Goal: Task Accomplishment & Management: Use online tool/utility

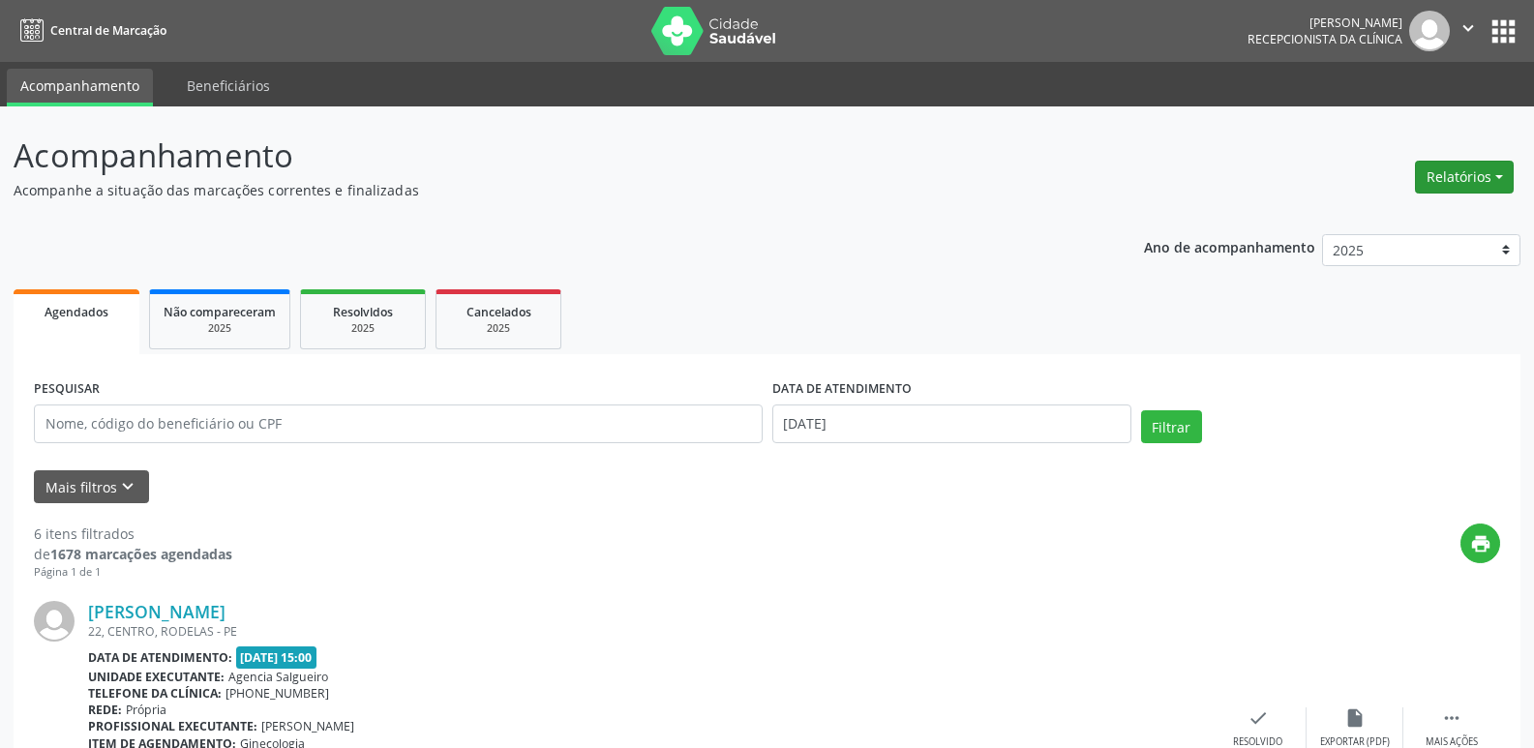
click at [1467, 173] on button "Relatórios" at bounding box center [1464, 177] width 99 height 33
click at [1395, 216] on link "Agendamentos" at bounding box center [1411, 218] width 208 height 27
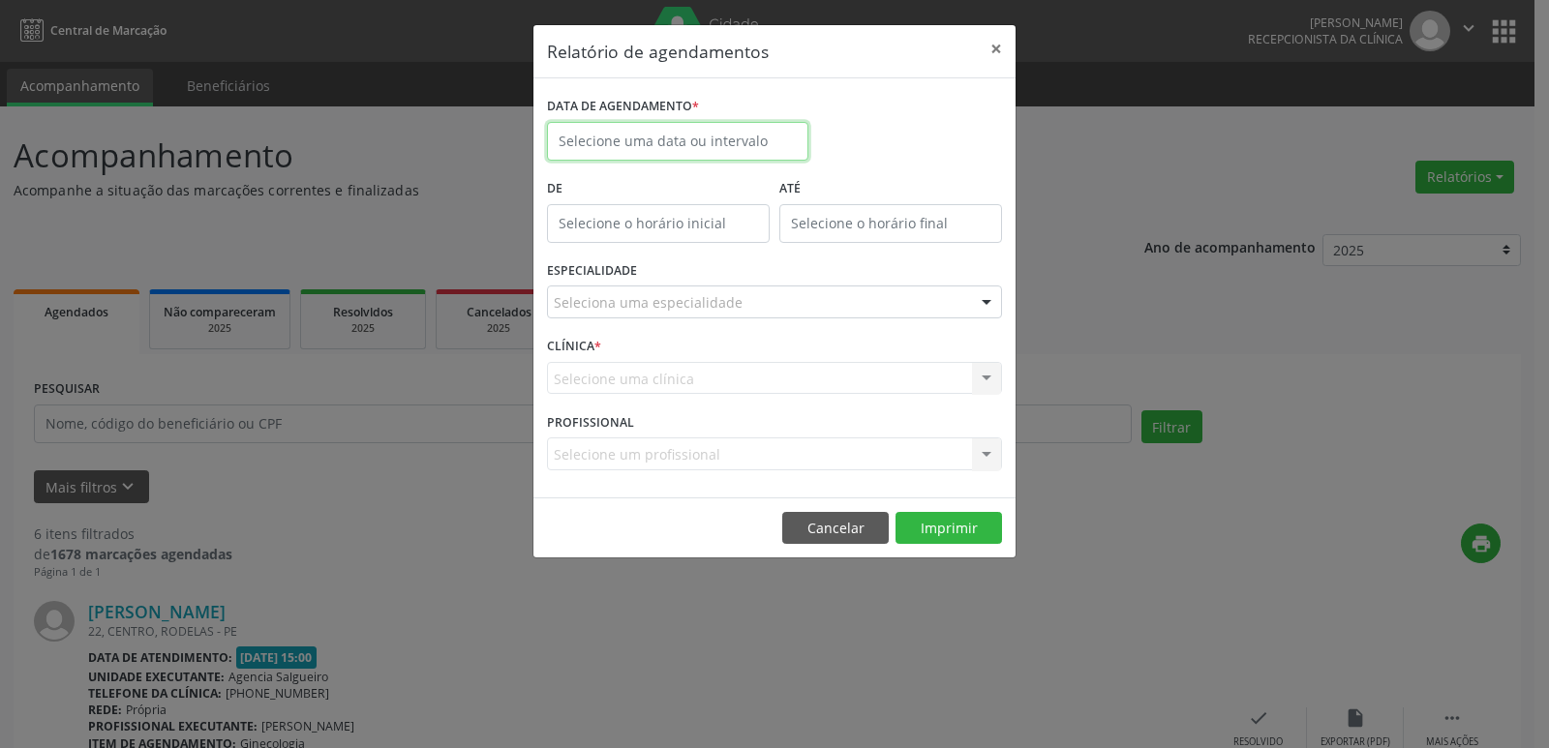
click at [695, 152] on input "text" at bounding box center [677, 141] width 261 height 39
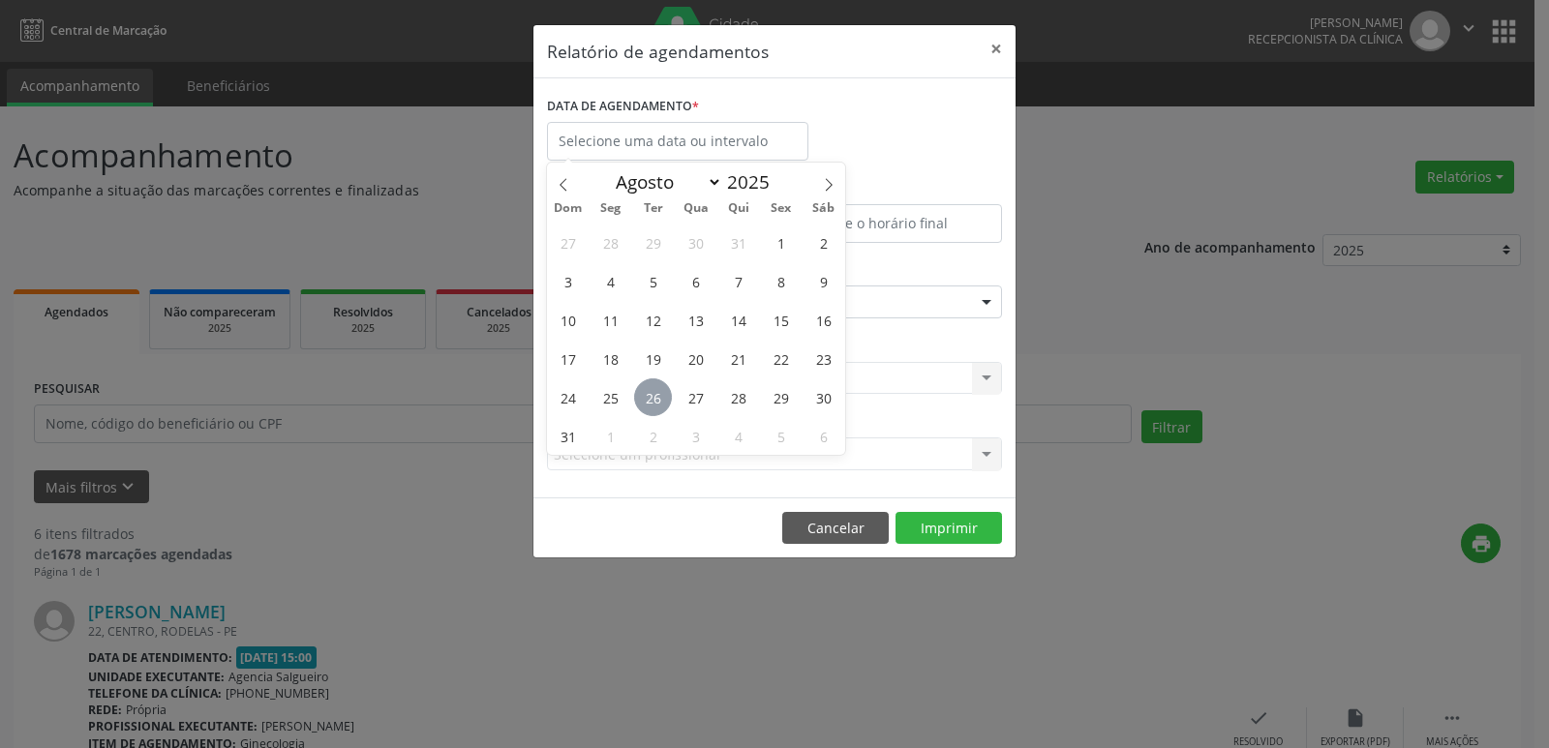
click at [653, 401] on span "26" at bounding box center [653, 398] width 38 height 38
type input "[DATE]"
click at [653, 401] on span "26" at bounding box center [653, 398] width 38 height 38
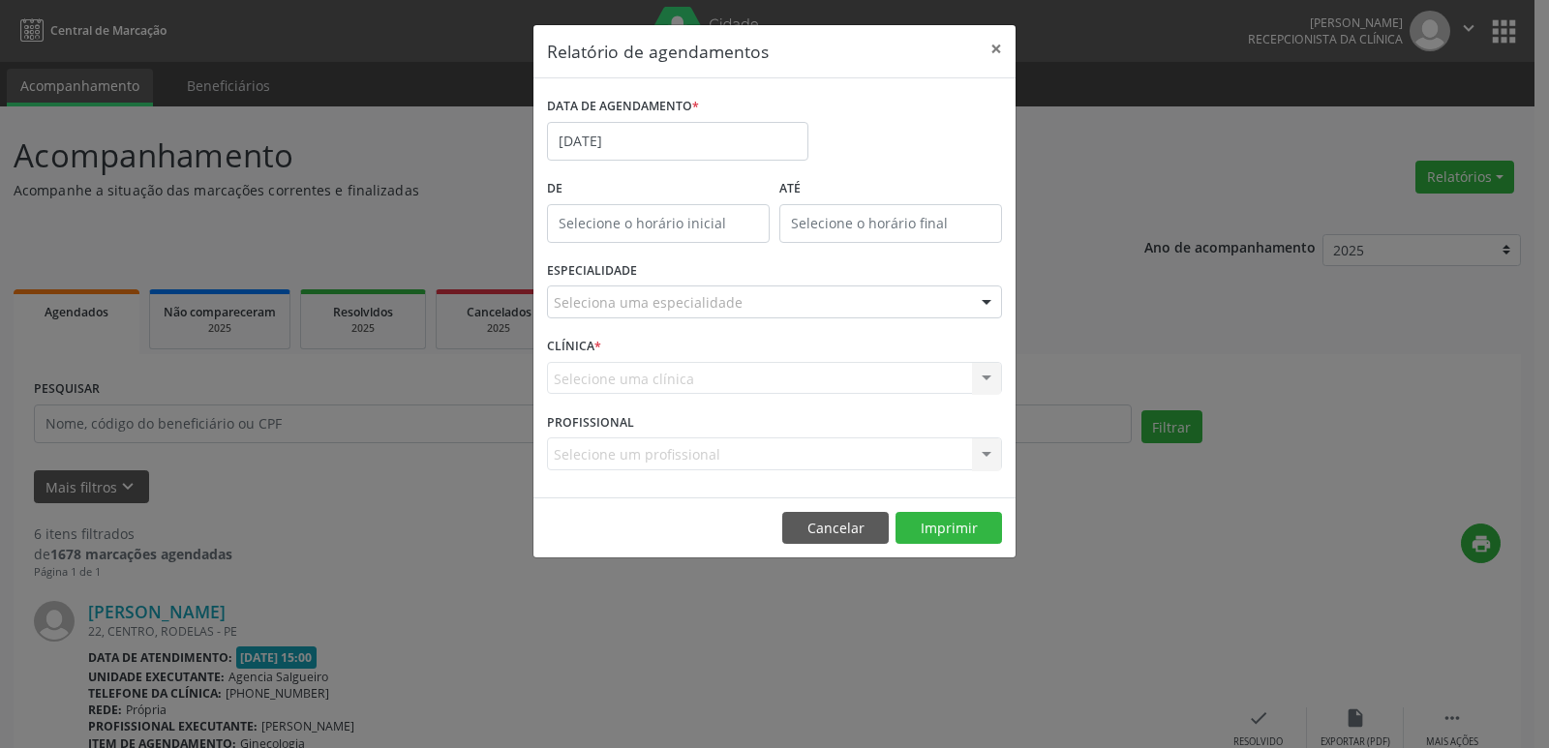
click at [792, 299] on div "Seleciona uma especialidade" at bounding box center [774, 302] width 455 height 33
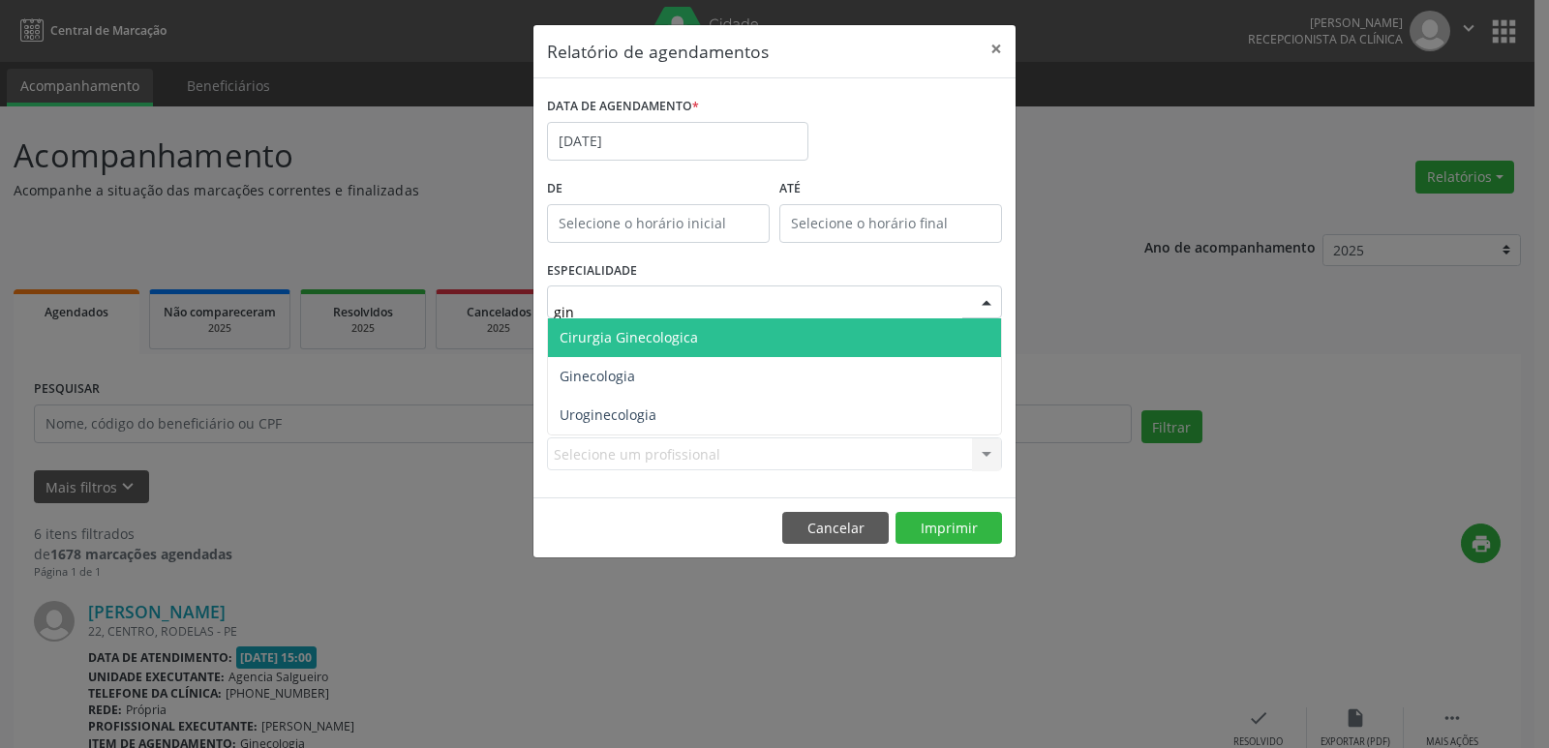
type input "gine"
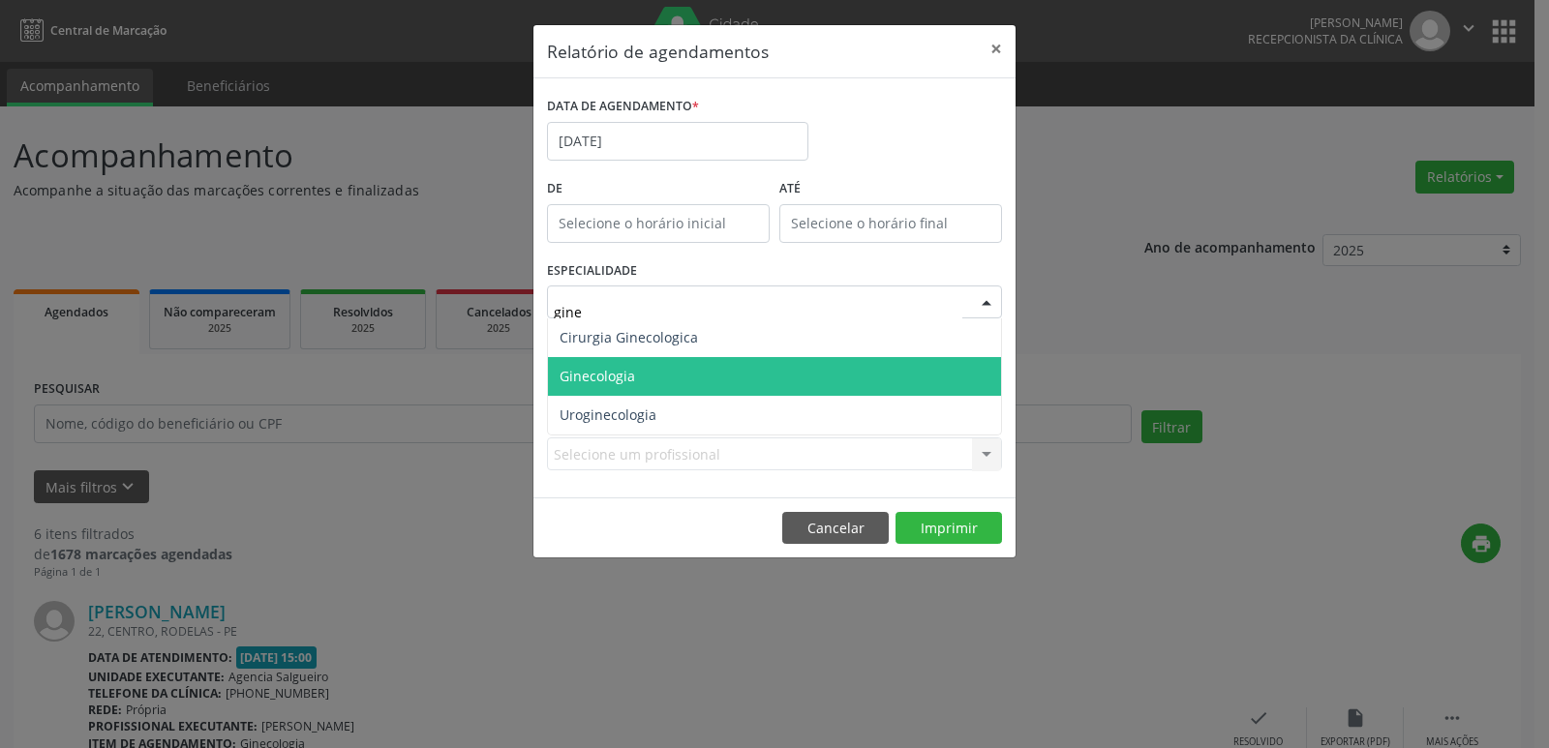
click at [708, 376] on span "Ginecologia" at bounding box center [774, 376] width 453 height 39
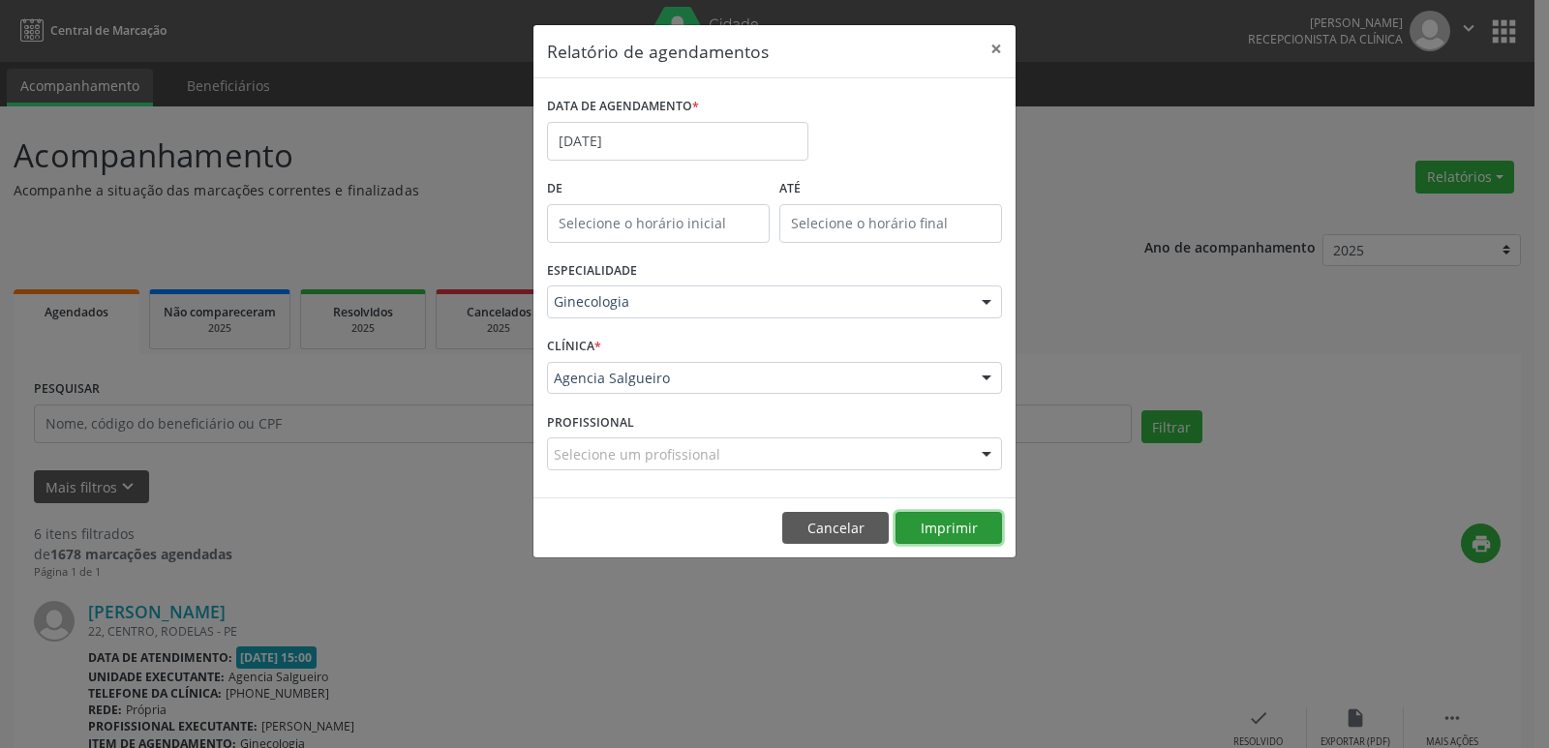
click at [953, 530] on button "Imprimir" at bounding box center [948, 528] width 106 height 33
